Goal: Feedback & Contribution: Leave review/rating

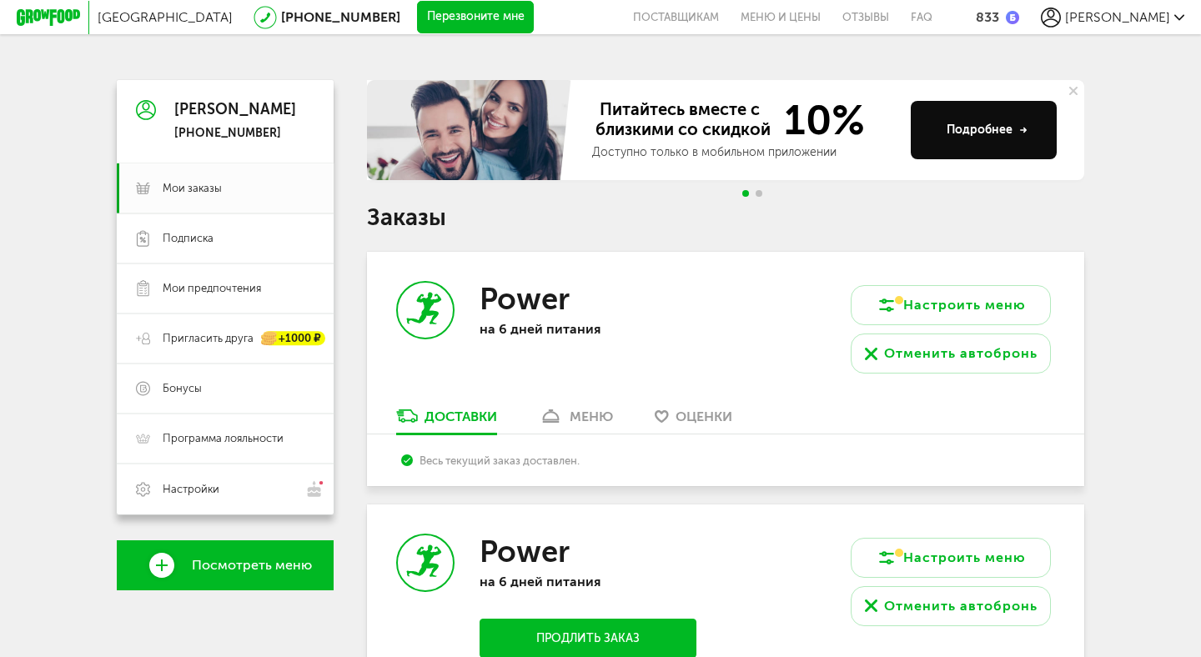
click at [710, 407] on link "Оценки" at bounding box center [694, 420] width 94 height 27
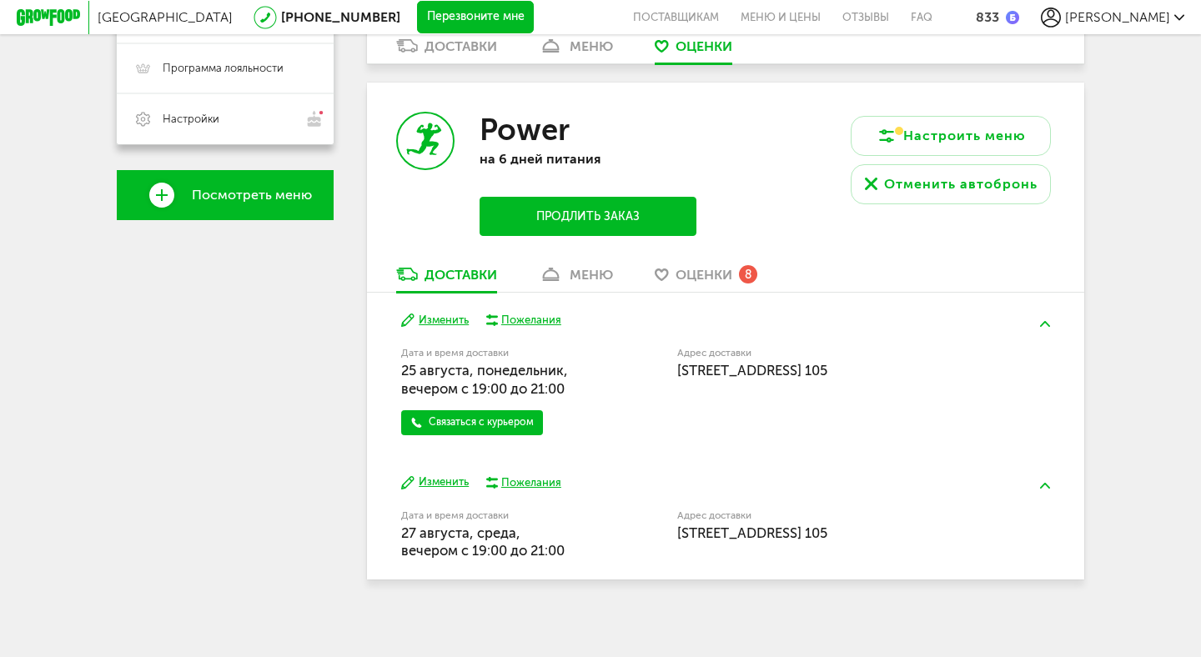
scroll to position [373, 0]
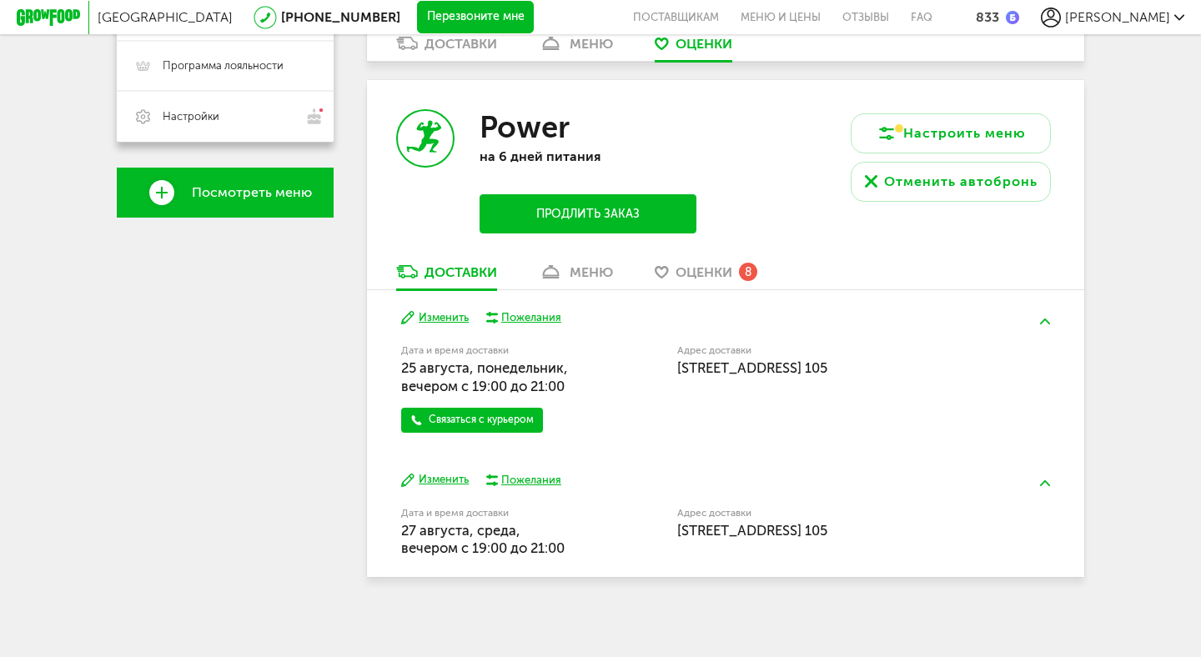
click at [725, 265] on span "Оценки" at bounding box center [704, 272] width 57 height 16
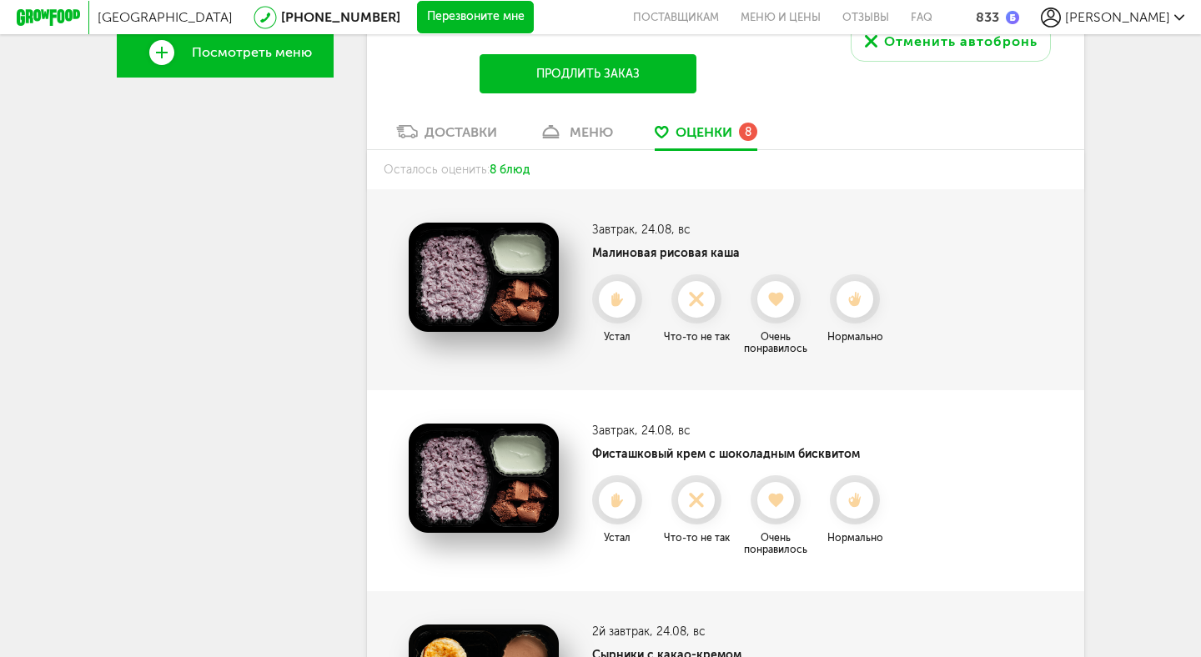
scroll to position [514, 0]
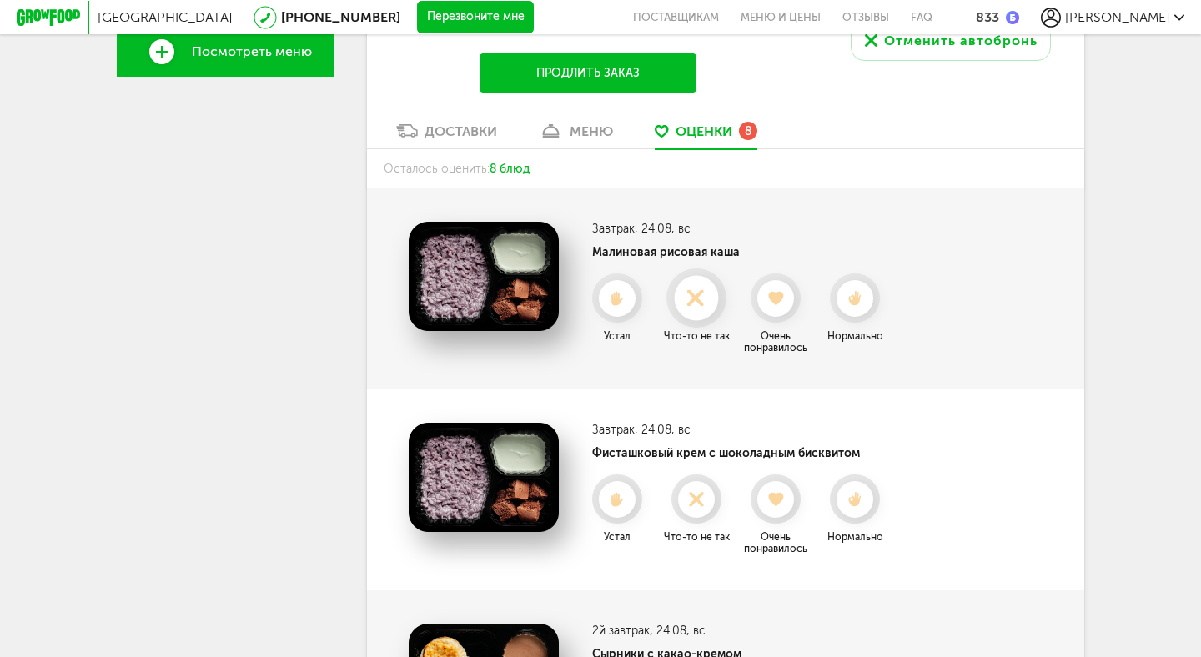
click at [688, 305] on icon at bounding box center [696, 299] width 44 height 18
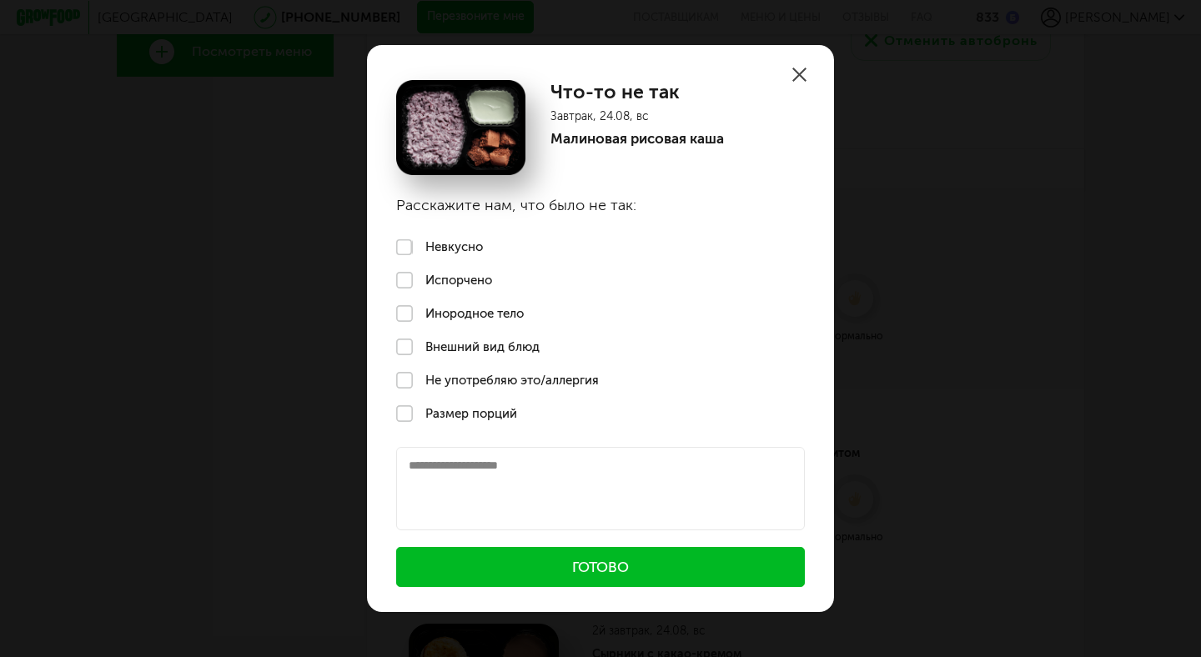
click at [466, 476] on textarea at bounding box center [600, 488] width 409 height 83
type textarea "**********"
click at [490, 566] on button "Готово" at bounding box center [600, 567] width 409 height 40
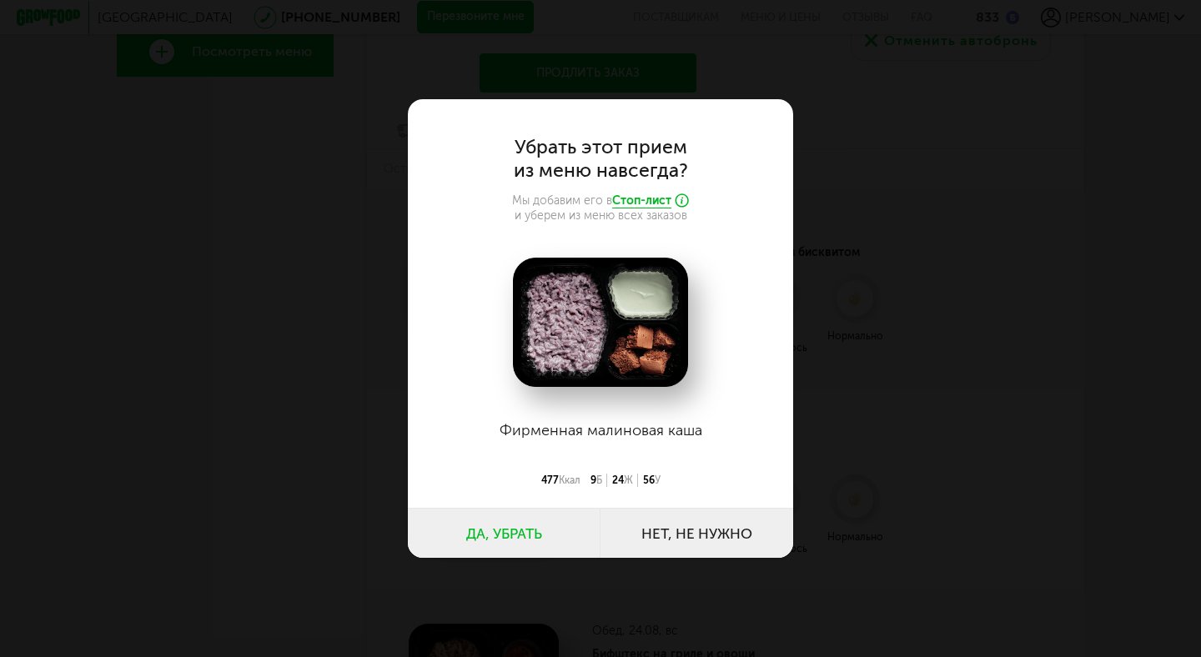
click at [703, 531] on button "Нет, не нужно" at bounding box center [697, 533] width 193 height 50
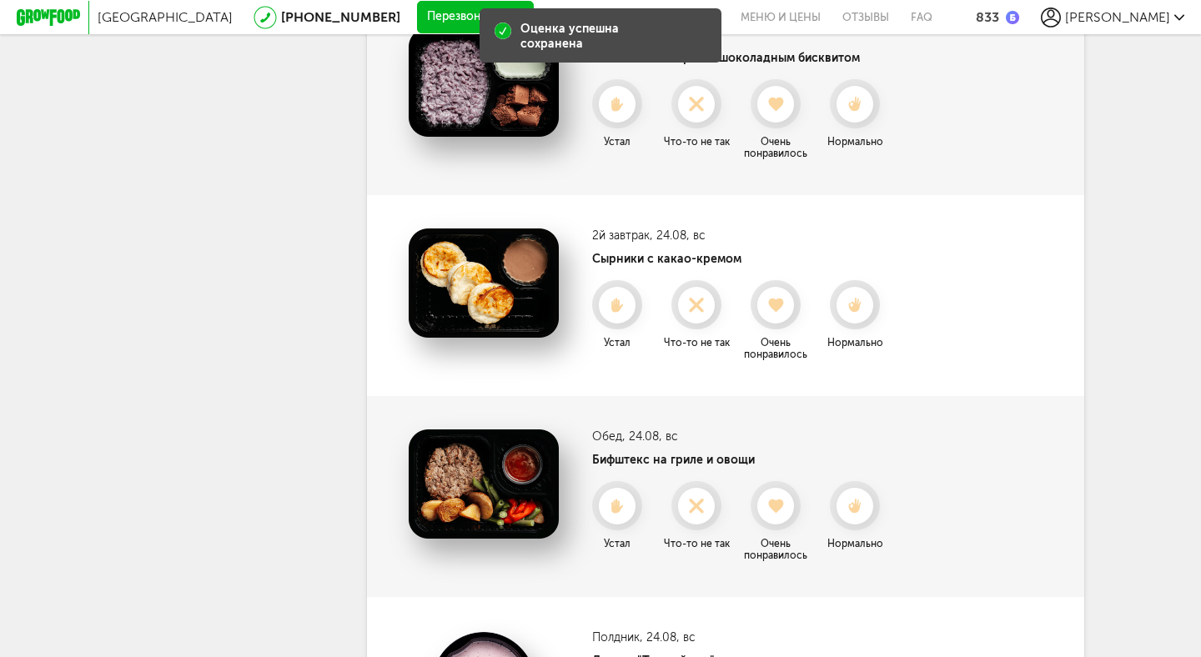
scroll to position [711, 0]
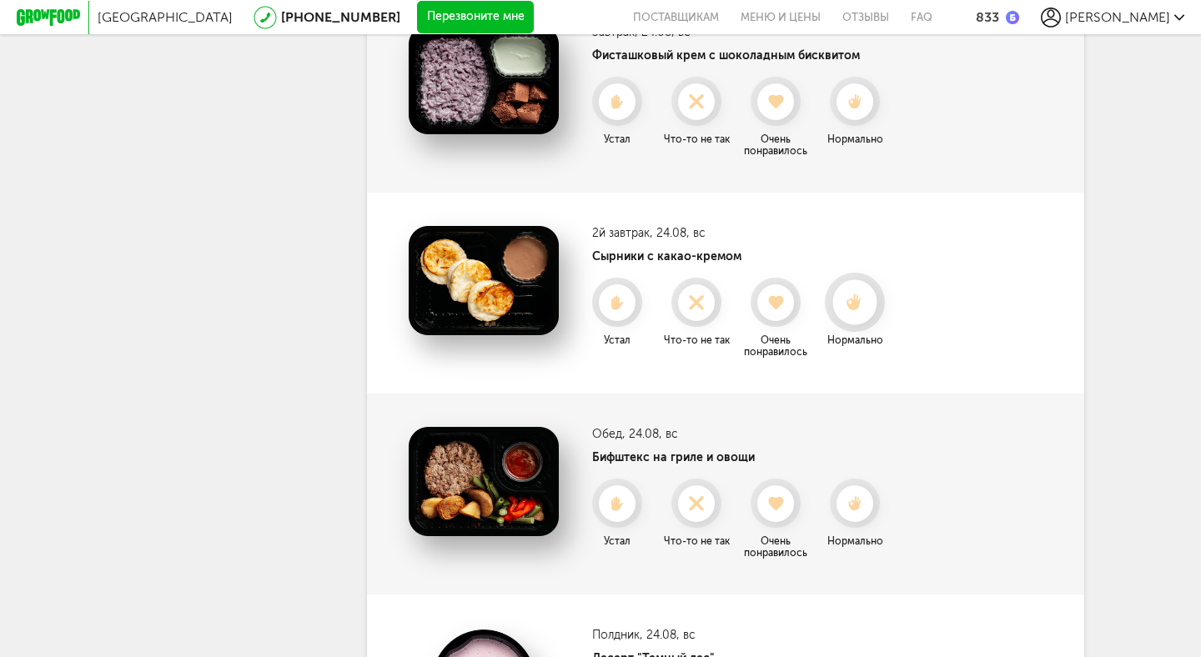
click at [844, 305] on icon at bounding box center [855, 303] width 44 height 18
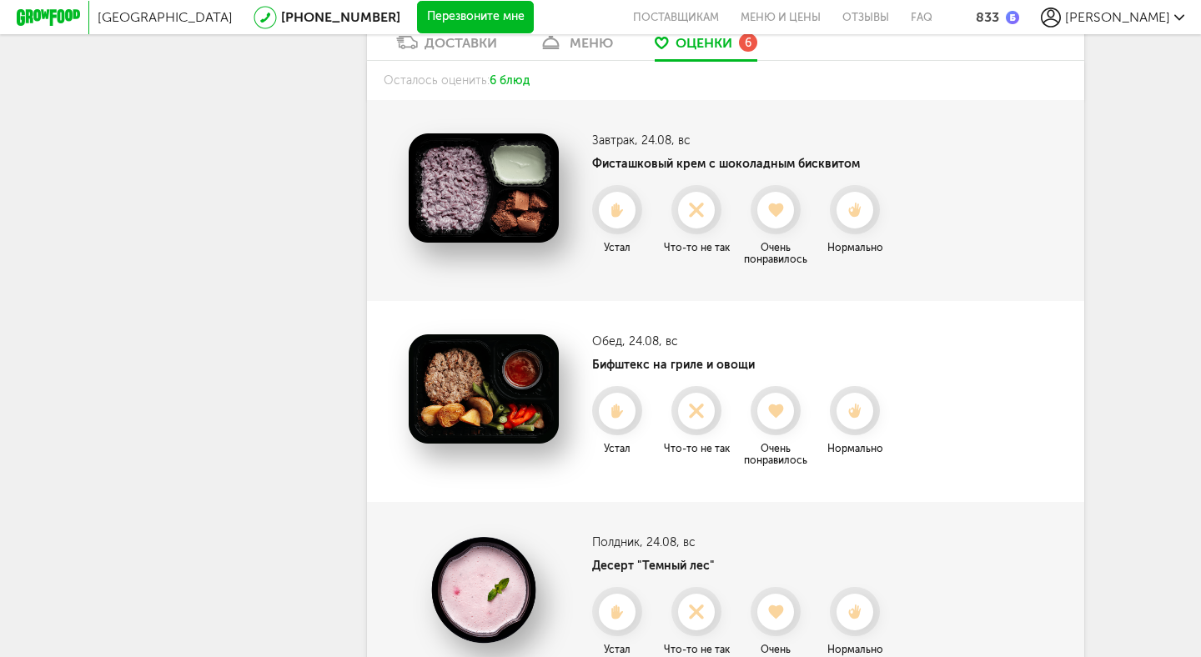
scroll to position [565, 0]
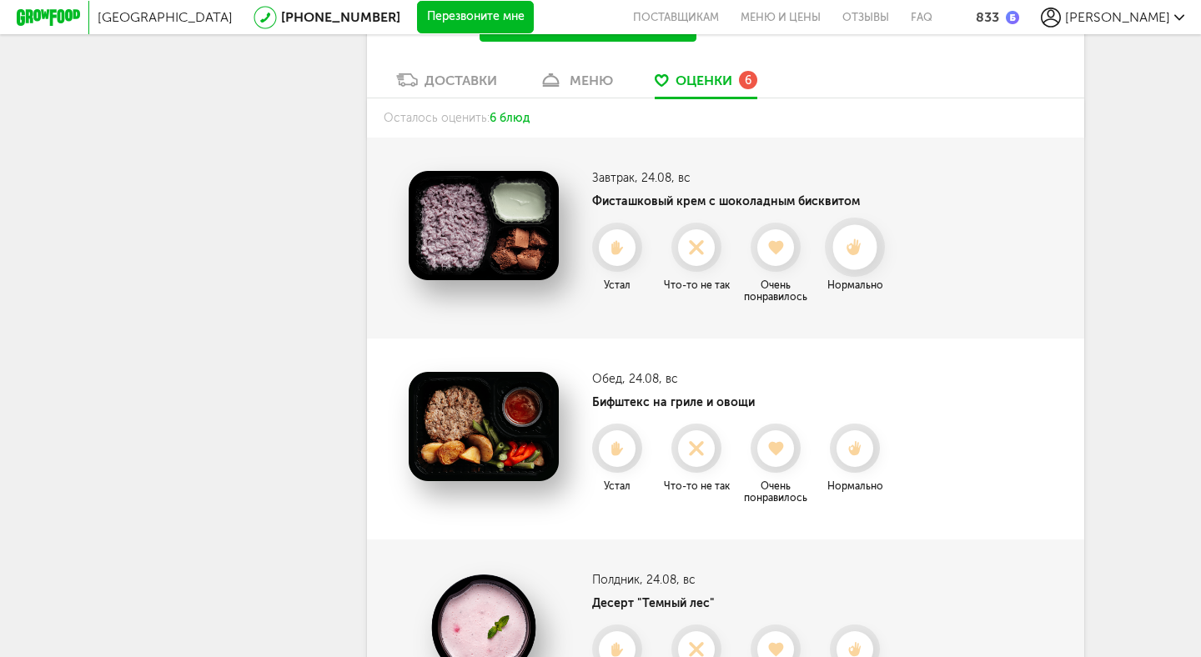
click at [848, 249] on icon at bounding box center [855, 248] width 44 height 18
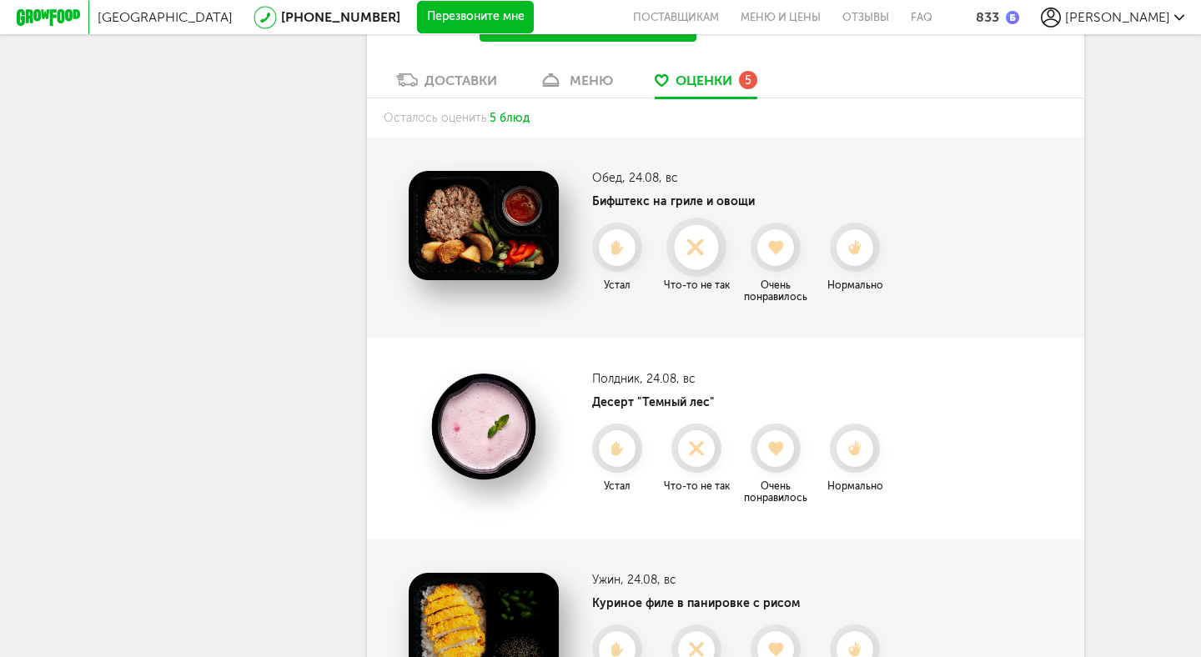
click at [688, 254] on use at bounding box center [696, 247] width 33 height 33
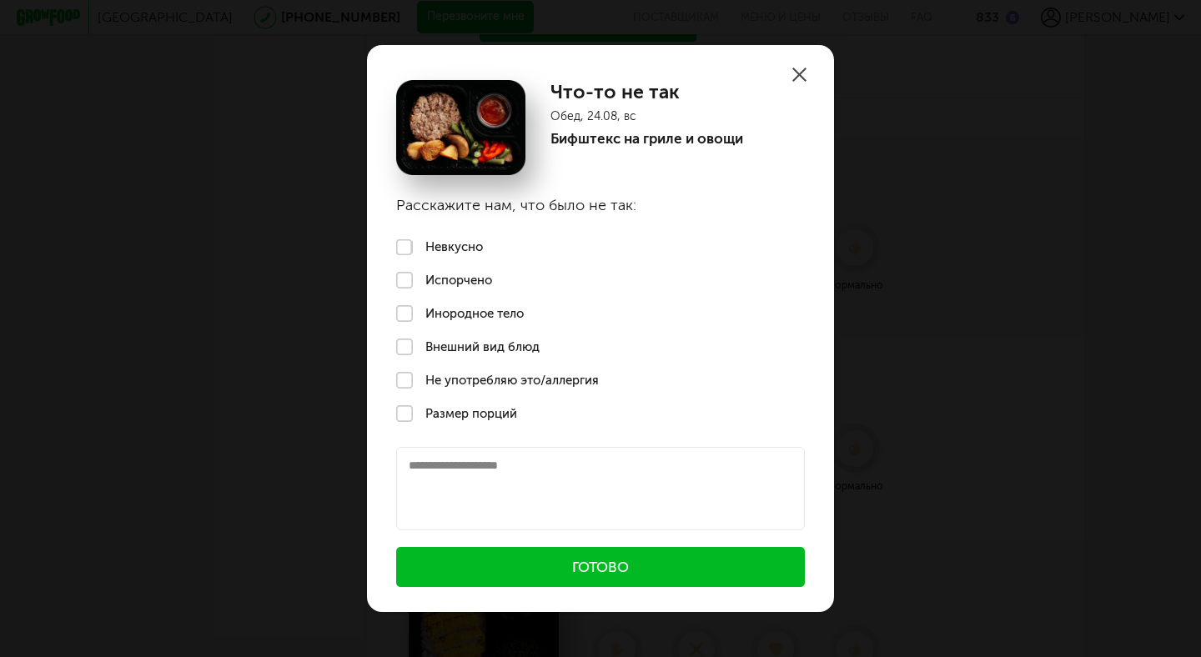
click at [543, 474] on textarea at bounding box center [600, 488] width 409 height 83
type textarea "**********"
click at [513, 562] on button "Готово" at bounding box center [600, 567] width 409 height 40
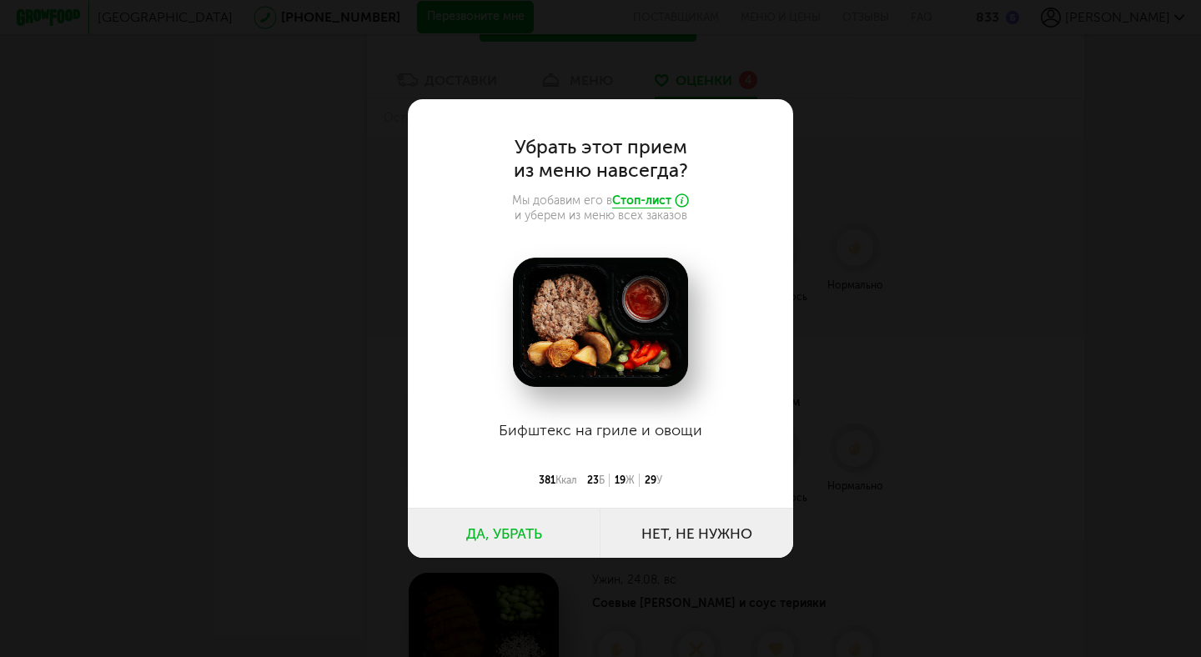
click at [516, 526] on button "Да, убрать" at bounding box center [504, 533] width 193 height 50
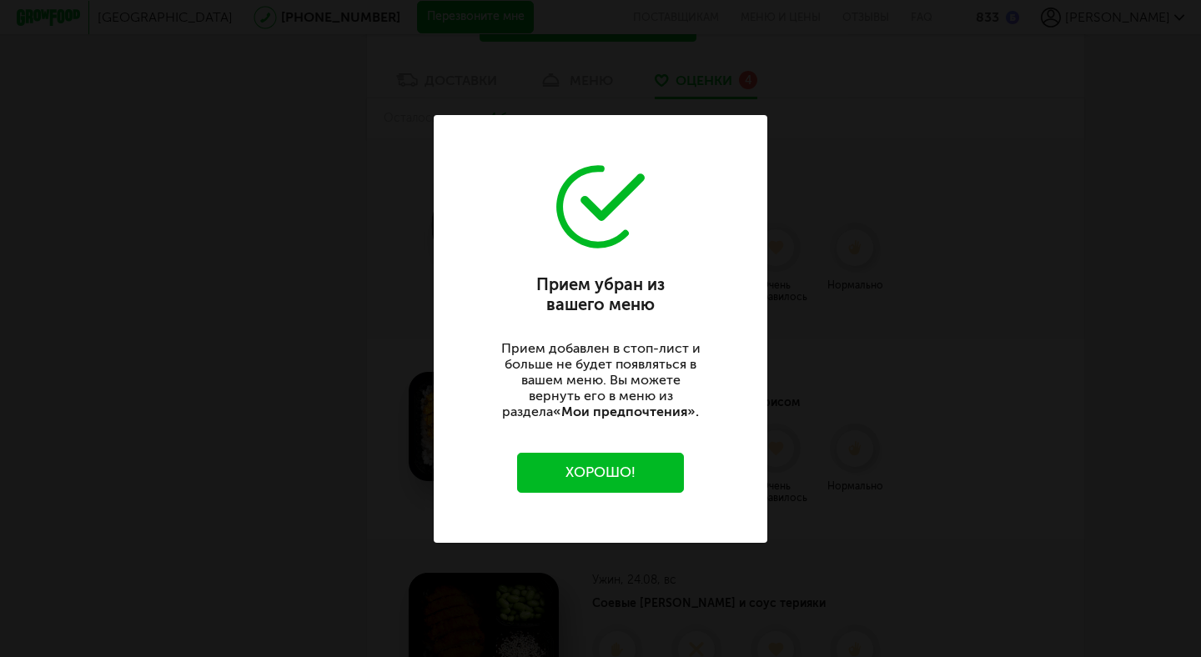
click at [582, 474] on button "Хорошо!" at bounding box center [600, 473] width 167 height 40
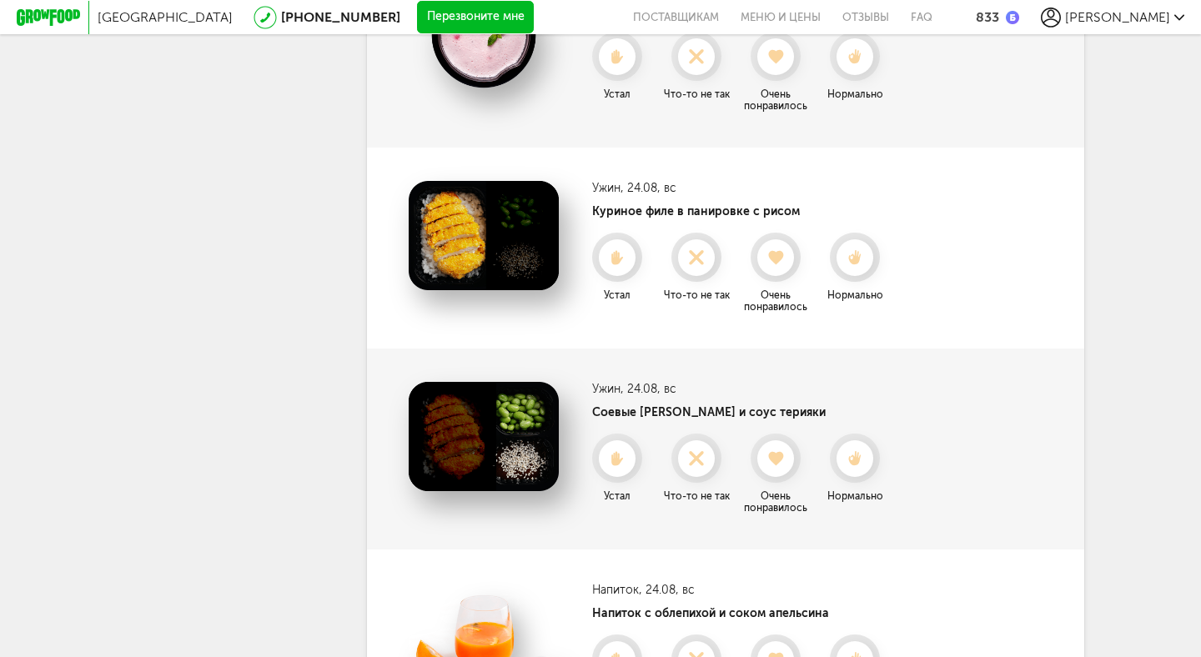
scroll to position [765, 0]
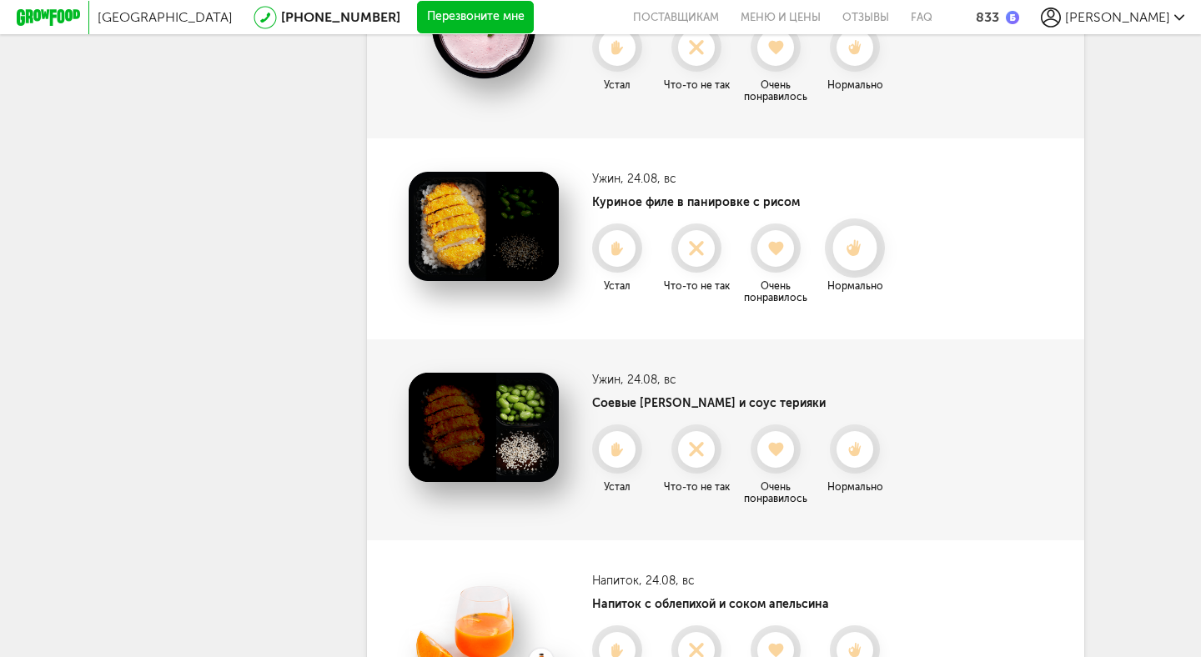
click at [858, 244] on use at bounding box center [855, 248] width 15 height 18
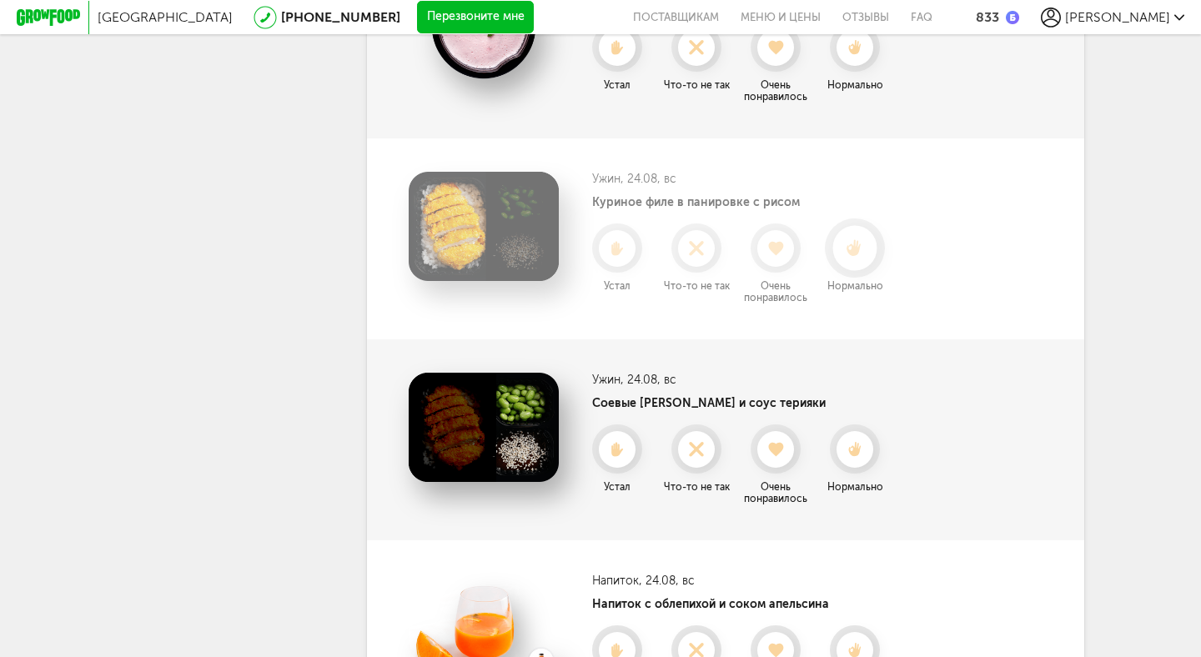
scroll to position [733, 0]
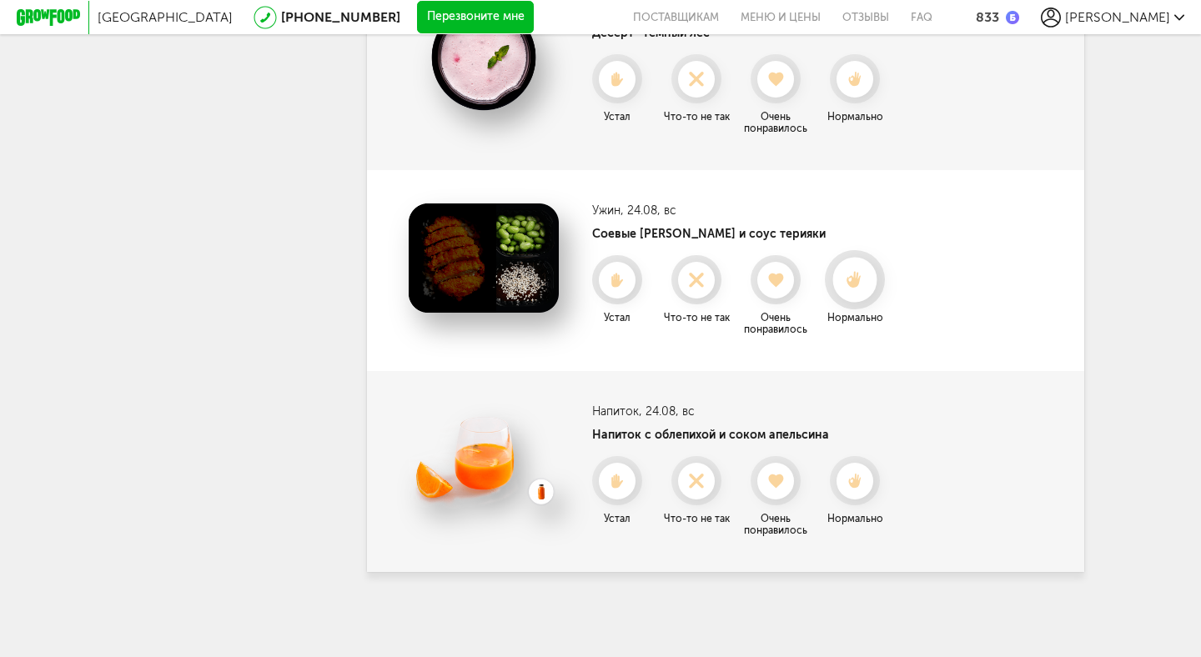
click at [838, 283] on icon at bounding box center [855, 280] width 44 height 18
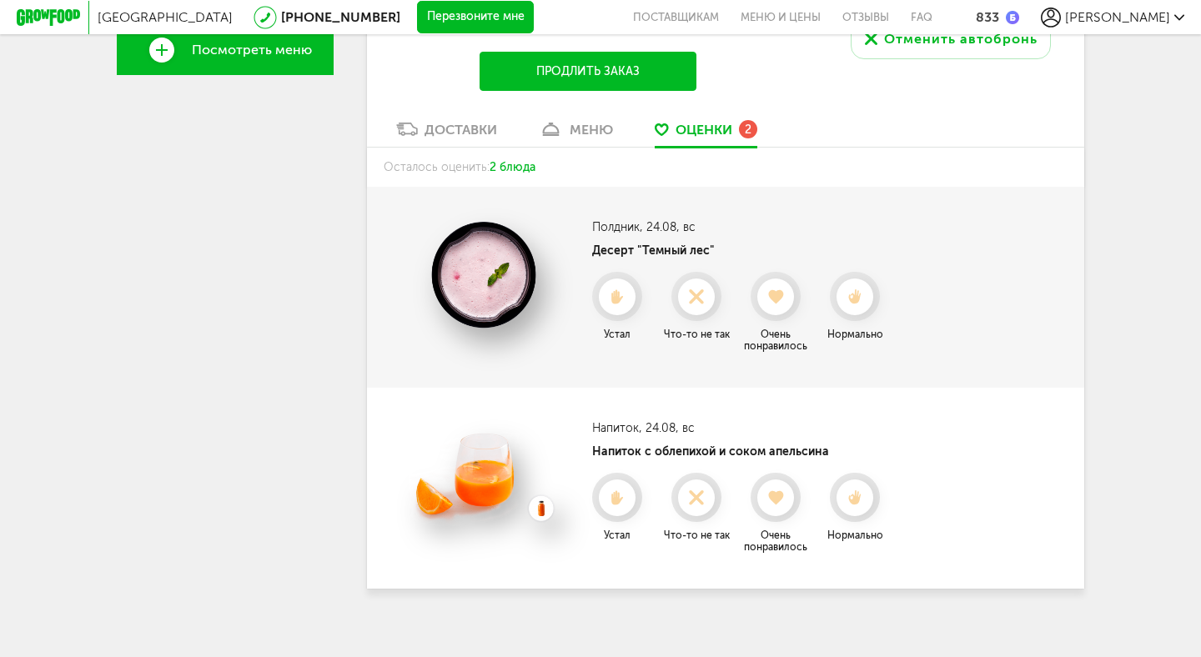
scroll to position [532, 0]
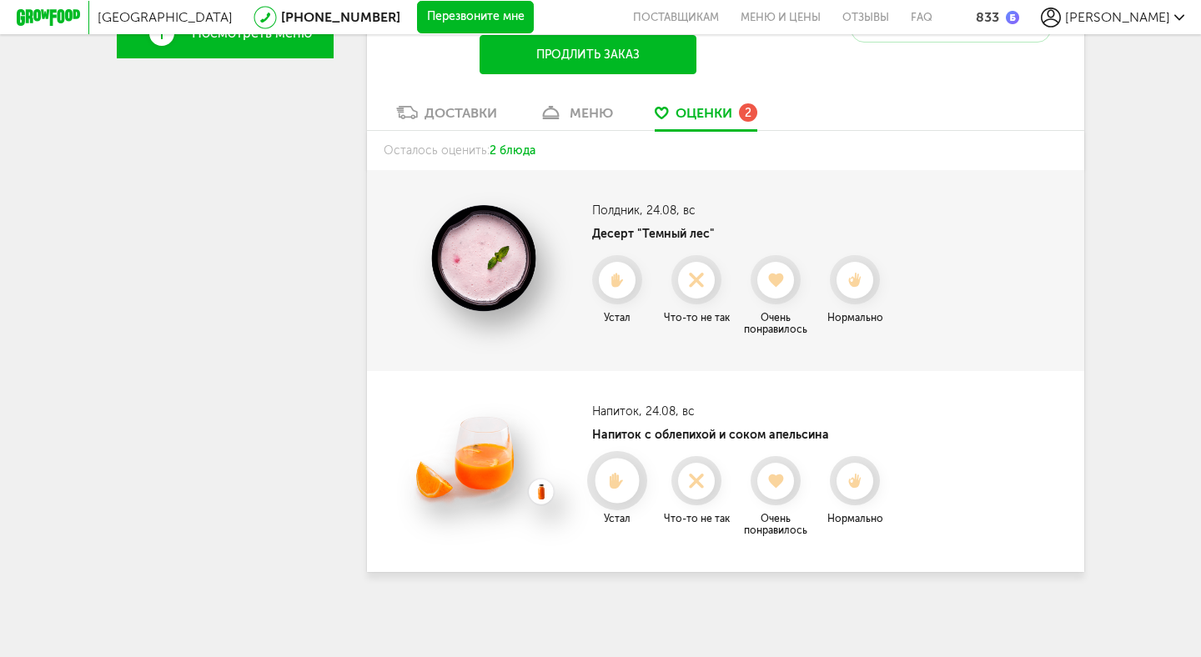
click at [615, 485] on use at bounding box center [618, 481] width 14 height 17
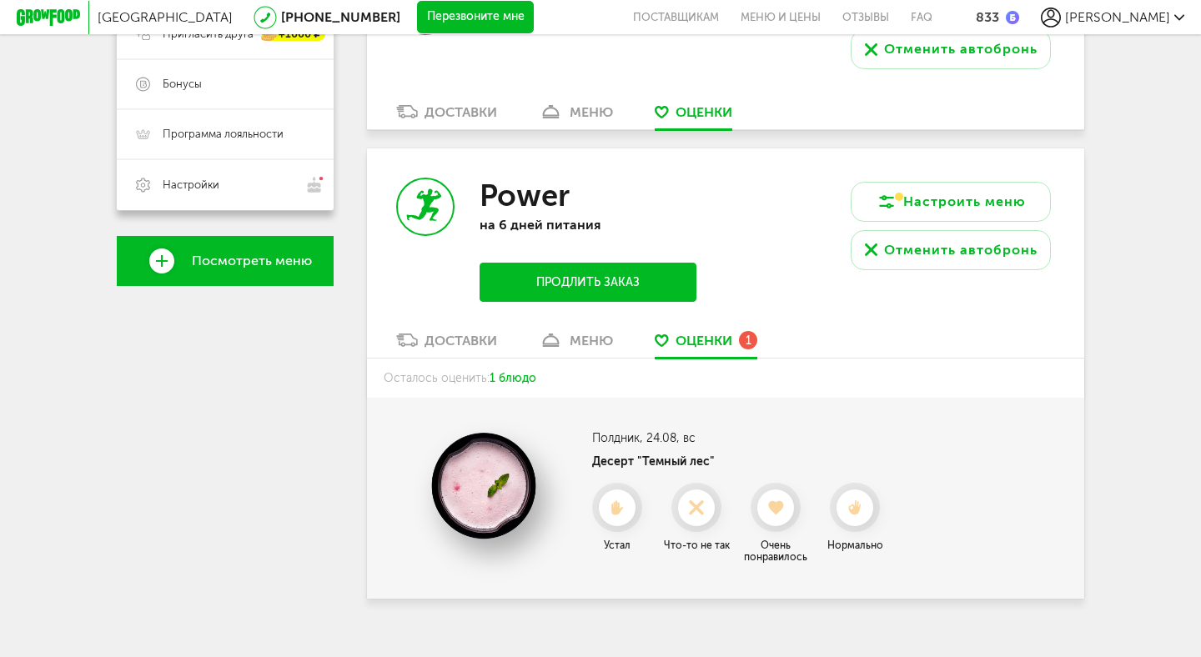
scroll to position [331, 0]
